Goal: Check status

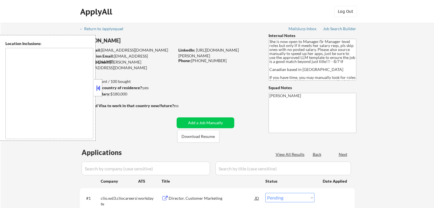
select select ""pending""
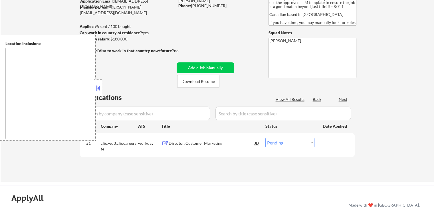
type textarea "[GEOGRAPHIC_DATA], [GEOGRAPHIC_DATA] [GEOGRAPHIC_DATA], [GEOGRAPHIC_DATA][PERSO…"
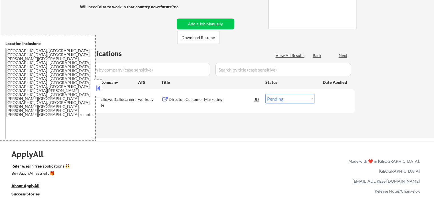
scroll to position [114, 0]
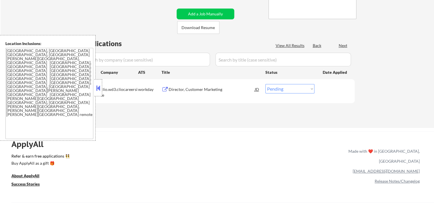
click at [164, 88] on button at bounding box center [164, 89] width 7 height 5
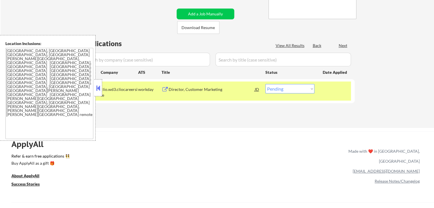
drag, startPoint x: 297, startPoint y: 85, endPoint x: 295, endPoint y: 89, distance: 4.8
click at [297, 85] on select "Choose an option... Pending Applied Excluded (Questions) Excluded (Expired) Exc…" at bounding box center [289, 88] width 49 height 9
select select ""applied""
click at [265, 84] on select "Choose an option... Pending Applied Excluded (Questions) Excluded (Expired) Exc…" at bounding box center [289, 88] width 49 height 9
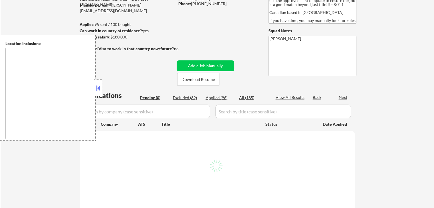
scroll to position [57, 0]
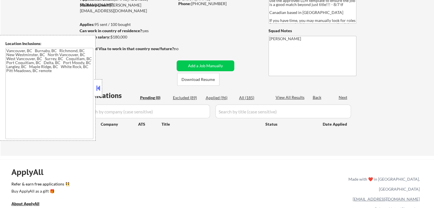
type textarea "[GEOGRAPHIC_DATA], [GEOGRAPHIC_DATA] [GEOGRAPHIC_DATA], [GEOGRAPHIC_DATA][PERSO…"
